Goal: Task Accomplishment & Management: Use online tool/utility

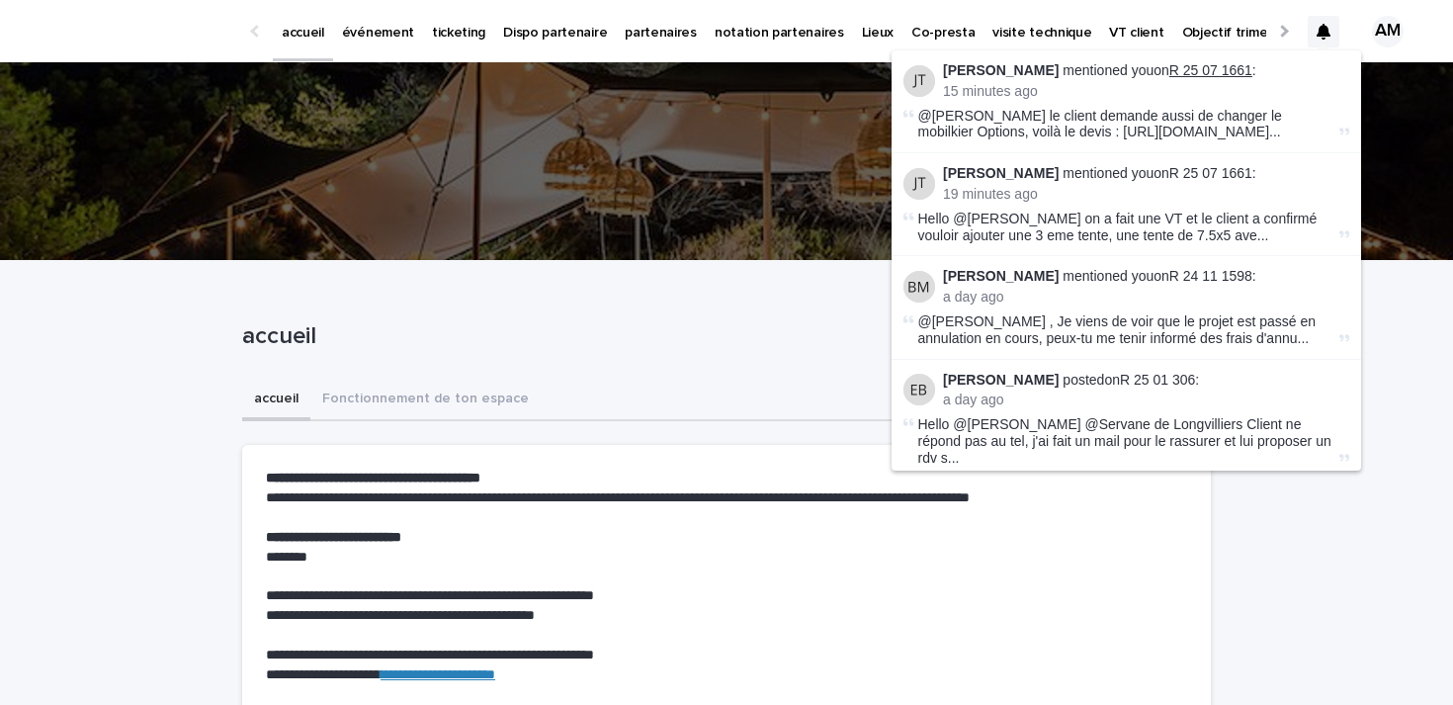
click at [1185, 64] on link "R 25 07 1661" at bounding box center [1211, 70] width 83 height 16
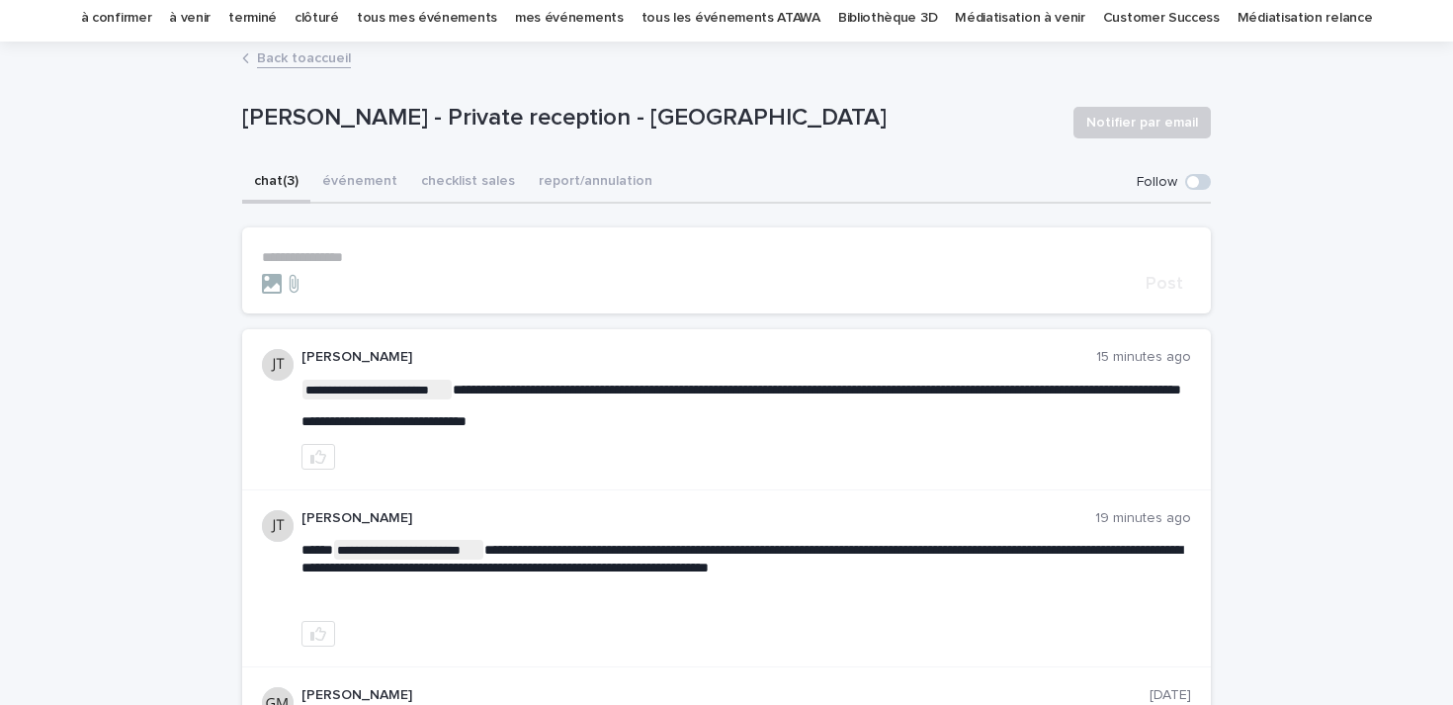
scroll to position [69, 0]
drag, startPoint x: 780, startPoint y: 402, endPoint x: 387, endPoint y: 405, distance: 393.5
drag, startPoint x: 772, startPoint y: 405, endPoint x: 297, endPoint y: 406, distance: 475.5
click at [297, 406] on div "**********" at bounding box center [726, 408] width 969 height 161
copy span
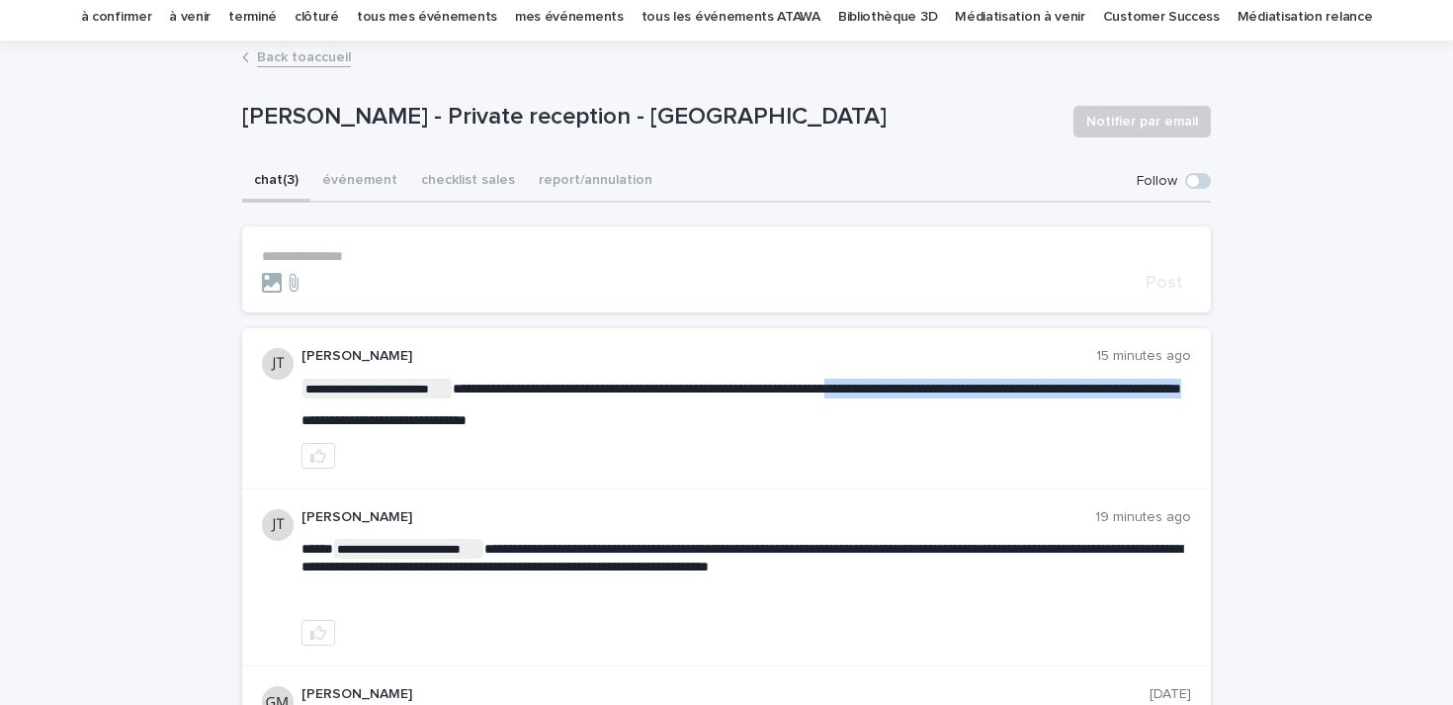
scroll to position [68, 0]
copy span
click at [1198, 191] on div "chat (3) événement checklist sales report/annulation" at bounding box center [726, 183] width 969 height 42
click at [1197, 176] on span at bounding box center [1198, 182] width 26 height 16
